Goal: Information Seeking & Learning: Learn about a topic

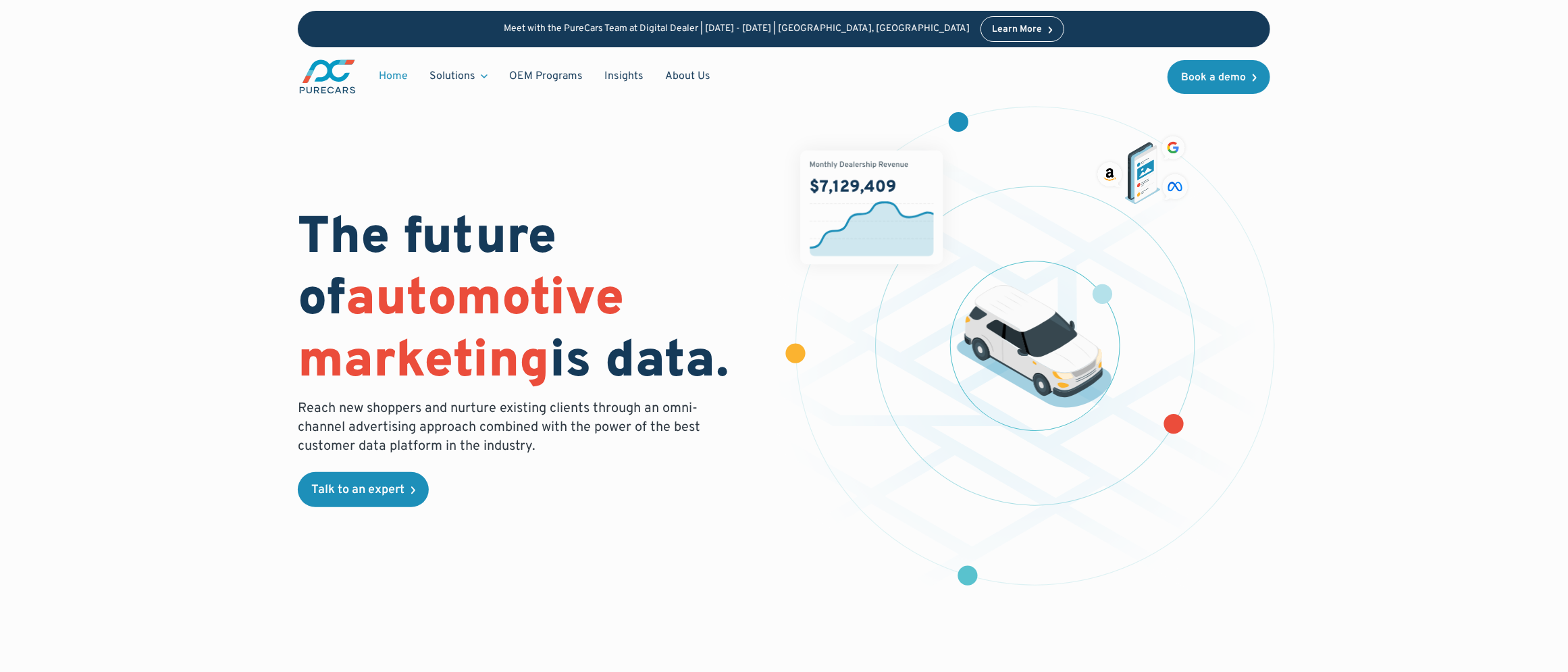
click at [614, 66] on link "Insights" at bounding box center [624, 76] width 61 height 26
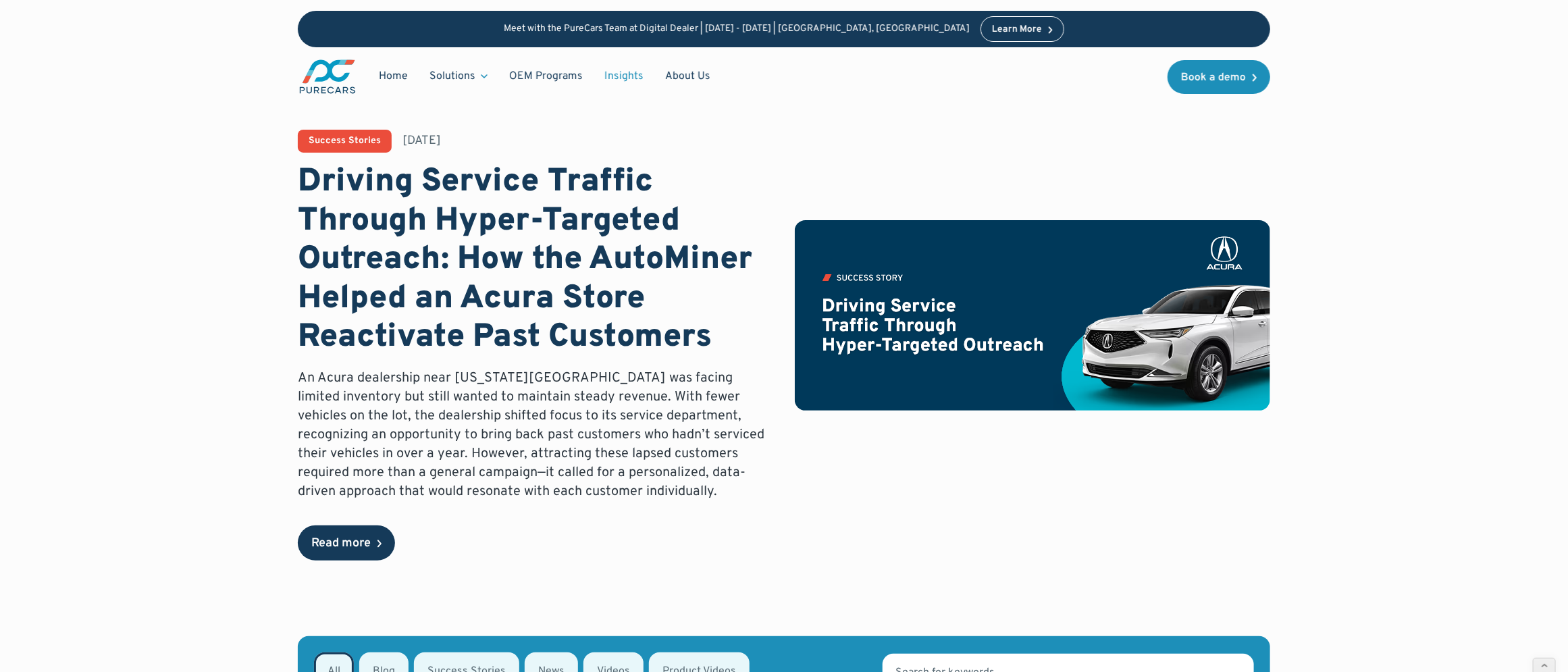
click at [348, 537] on div "Read more" at bounding box center [340, 543] width 59 height 13
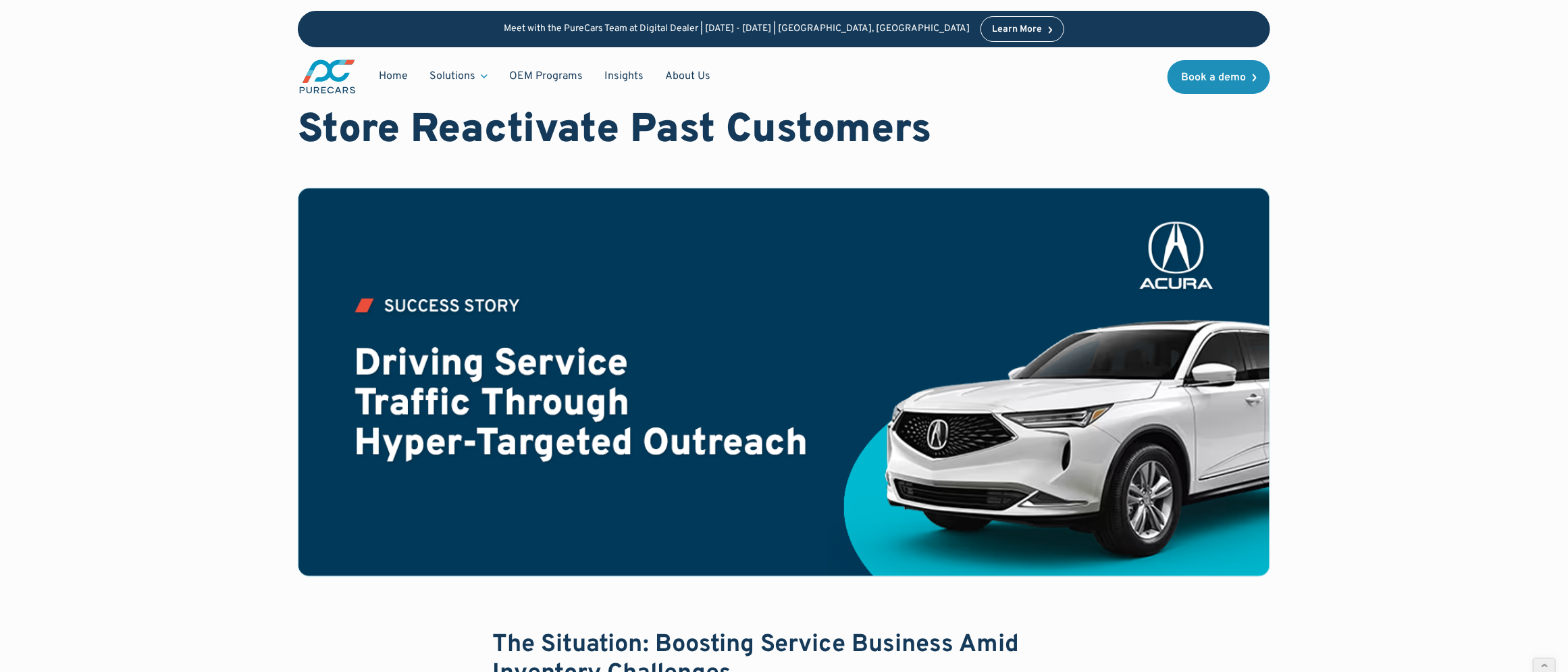
scroll to position [368, 0]
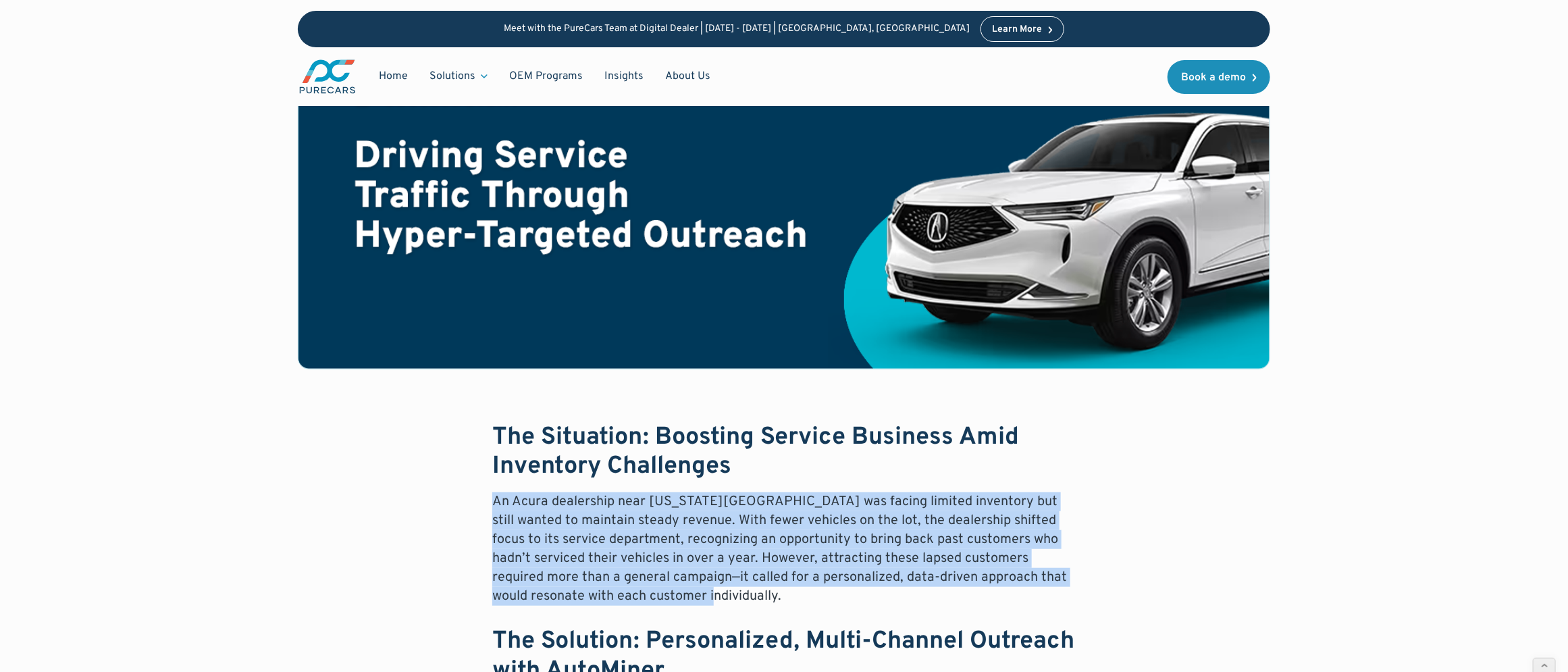
drag, startPoint x: 431, startPoint y: 493, endPoint x: 781, endPoint y: 589, distance: 362.9
copy p "An Acura dealership near [US_STATE][GEOGRAPHIC_DATA] was facing limited invento…"
